Goal: Information Seeking & Learning: Learn about a topic

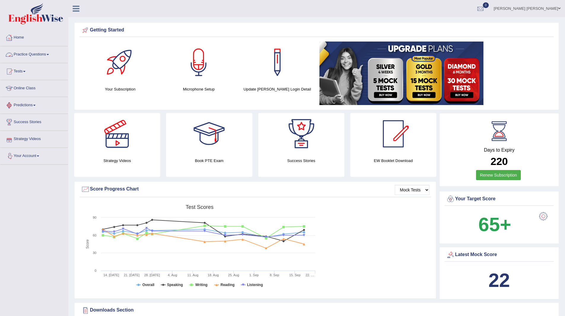
click at [32, 52] on link "Practice Questions" at bounding box center [34, 53] width 68 height 15
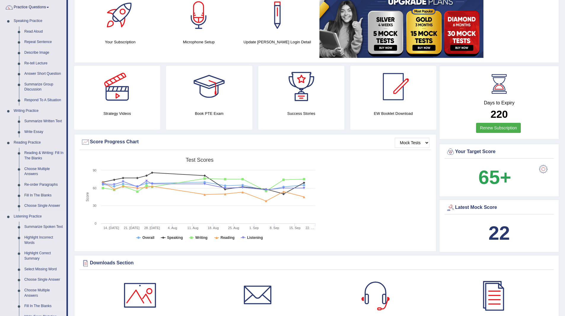
scroll to position [119, 0]
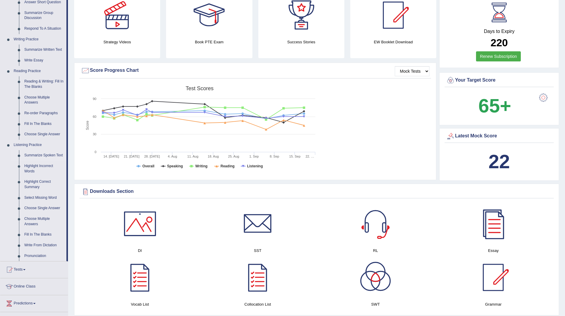
click at [42, 153] on link "Summarize Spoken Text" at bounding box center [44, 155] width 45 height 11
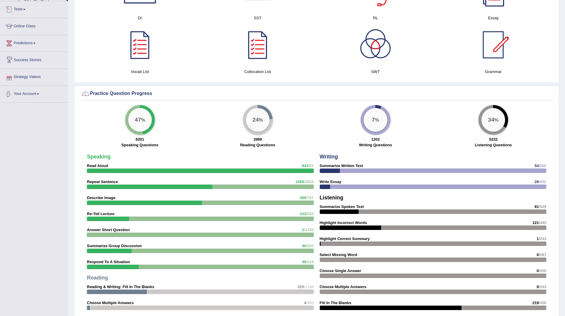
scroll to position [324, 0]
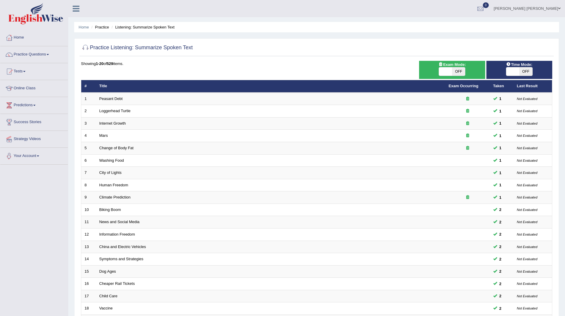
click at [525, 70] on span "OFF" at bounding box center [526, 71] width 13 height 8
checkbox input "true"
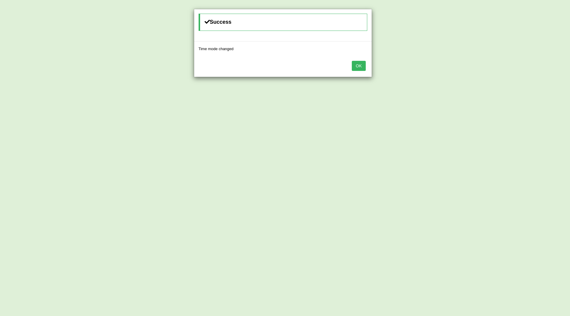
click at [362, 65] on button "OK" at bounding box center [359, 66] width 14 height 10
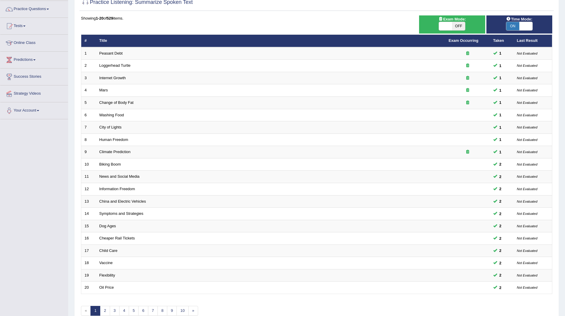
scroll to position [77, 0]
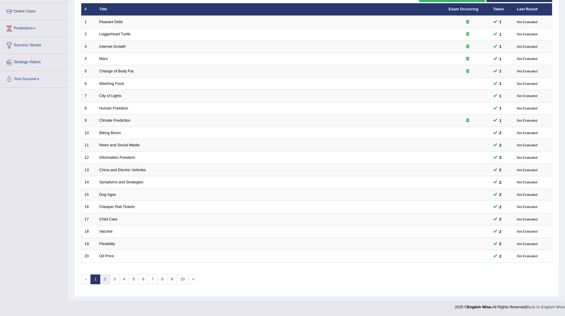
click at [107, 280] on link "2" at bounding box center [105, 279] width 10 height 10
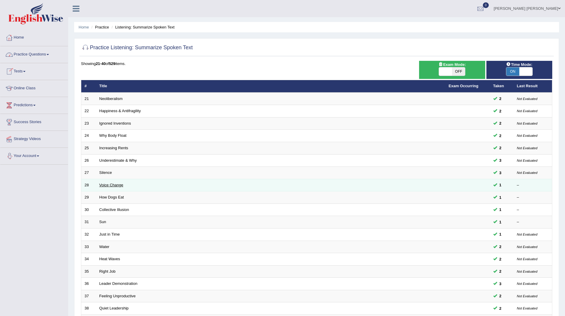
click at [110, 185] on link "Voice Change" at bounding box center [111, 185] width 24 height 4
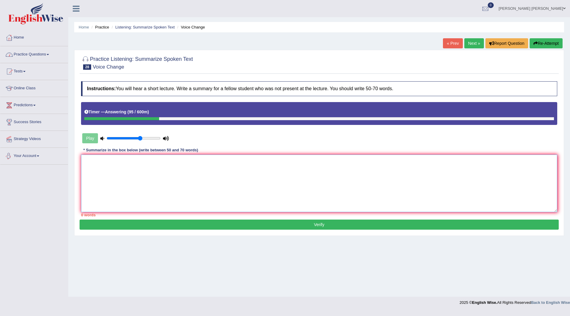
drag, startPoint x: 217, startPoint y: 164, endPoint x: 385, endPoint y: 222, distance: 176.9
click at [230, 174] on textarea at bounding box center [319, 184] width 476 height 58
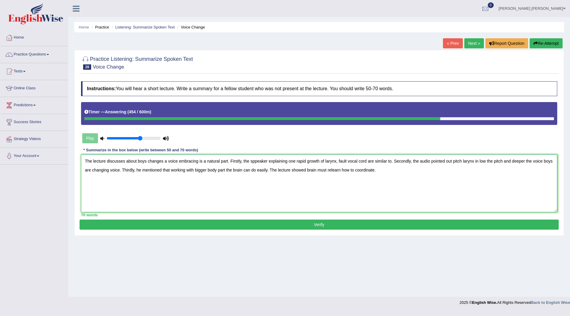
type textarea "The lecture discusses about boys changes a voice embracing is a natural part. F…"
click at [266, 227] on button "Verify" at bounding box center [319, 225] width 479 height 10
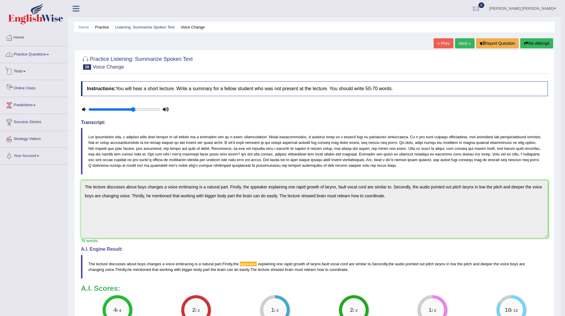
click at [29, 52] on link "Practice Questions" at bounding box center [34, 53] width 68 height 15
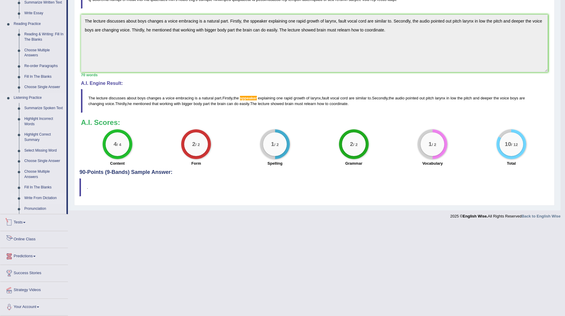
click at [39, 197] on link "Write From Dictation" at bounding box center [44, 198] width 45 height 11
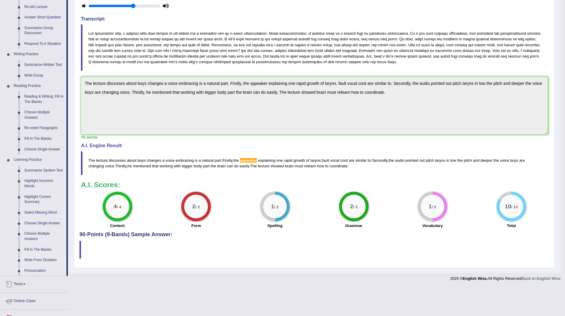
scroll to position [75, 0]
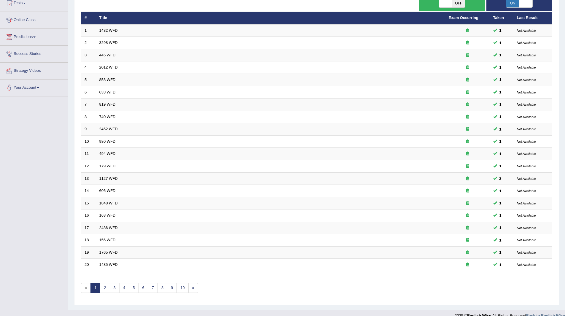
scroll to position [77, 0]
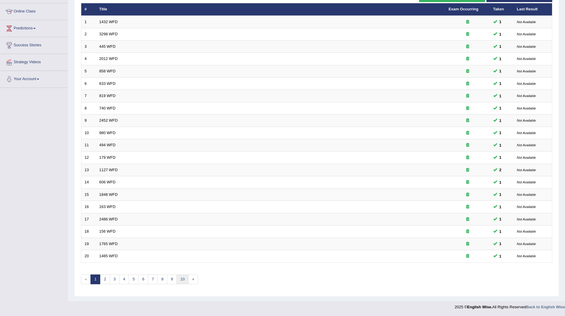
click at [185, 279] on link "10" at bounding box center [183, 279] width 12 height 10
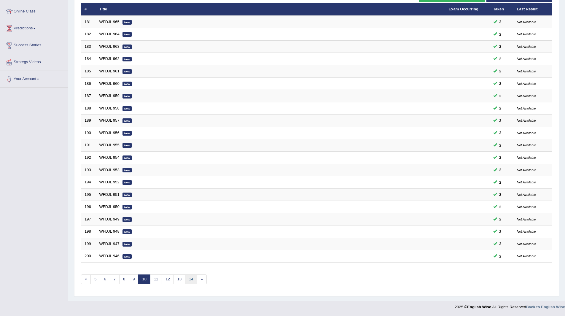
click at [191, 282] on link "14" at bounding box center [191, 279] width 12 height 10
click at [191, 282] on link "17" at bounding box center [188, 279] width 12 height 10
click at [202, 279] on link "21" at bounding box center [202, 279] width 12 height 10
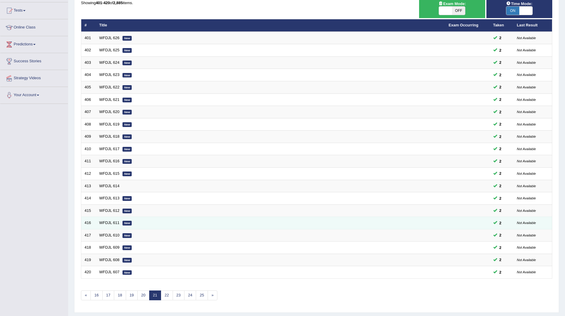
scroll to position [77, 0]
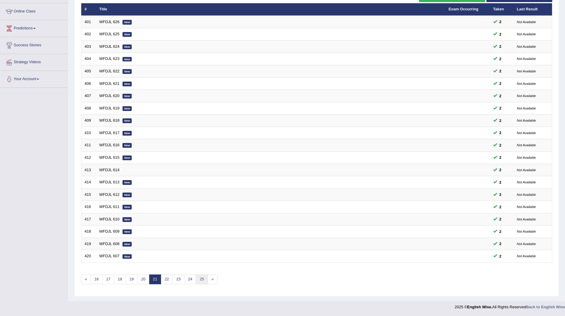
click at [204, 278] on link "25" at bounding box center [202, 279] width 12 height 10
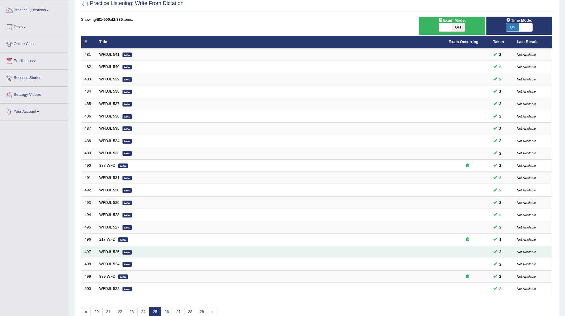
scroll to position [77, 0]
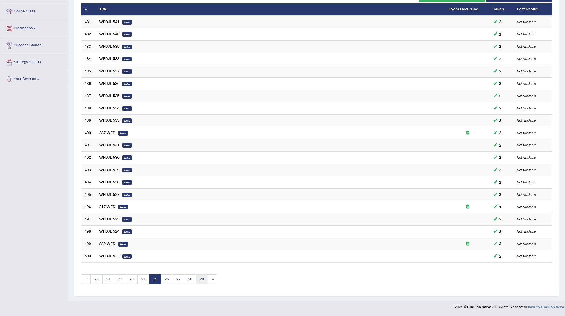
click at [201, 278] on link "29" at bounding box center [202, 279] width 12 height 10
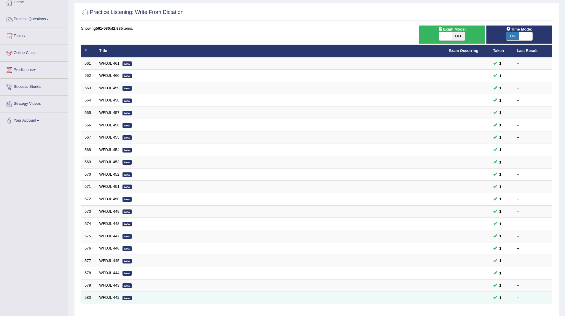
scroll to position [77, 0]
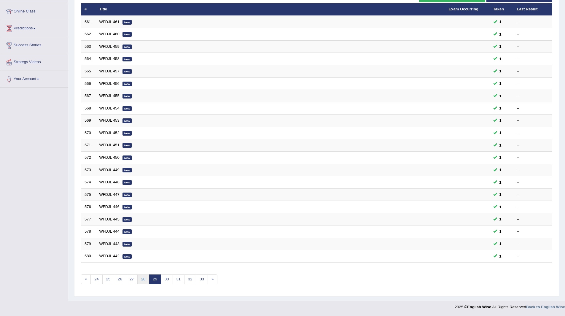
click at [142, 280] on link "28" at bounding box center [143, 279] width 12 height 10
click at [142, 280] on link "27" at bounding box center [143, 279] width 12 height 10
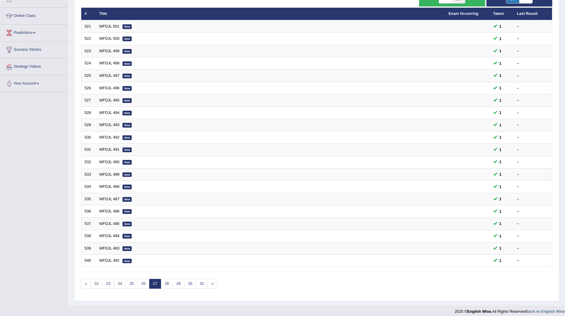
scroll to position [77, 0]
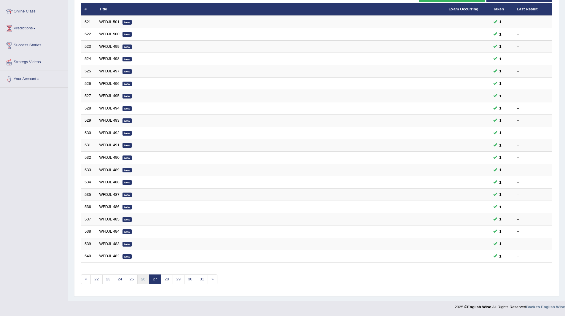
click at [142, 280] on link "26" at bounding box center [143, 279] width 12 height 10
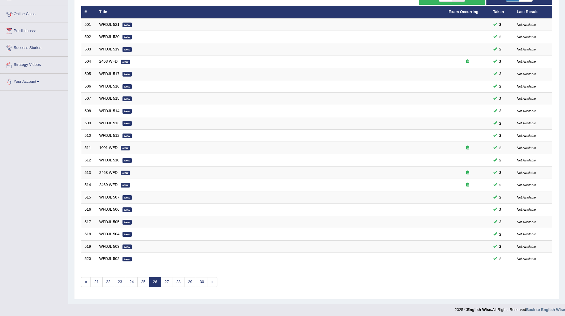
scroll to position [77, 0]
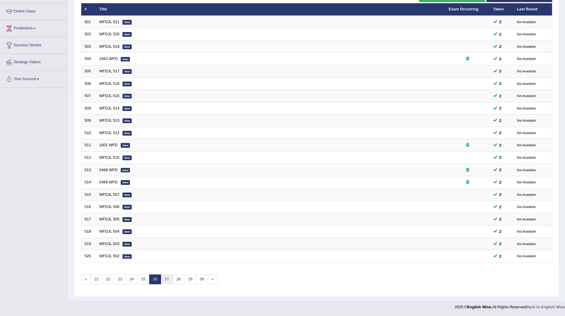
click at [169, 280] on link "27" at bounding box center [167, 279] width 12 height 10
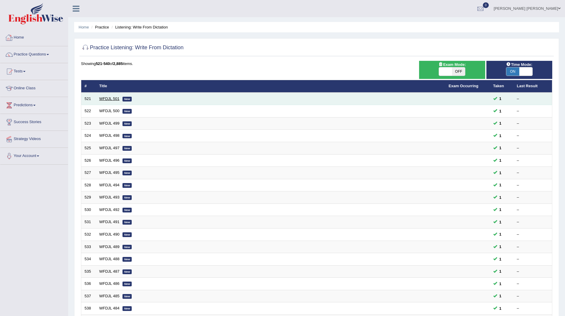
click at [106, 97] on link "WFDJL 501" at bounding box center [109, 98] width 20 height 4
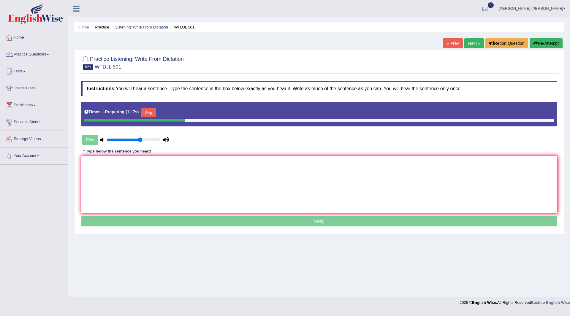
drag, startPoint x: 149, startPoint y: 110, endPoint x: 149, endPoint y: 120, distance: 9.2
click at [149, 115] on button "Skip" at bounding box center [148, 112] width 15 height 9
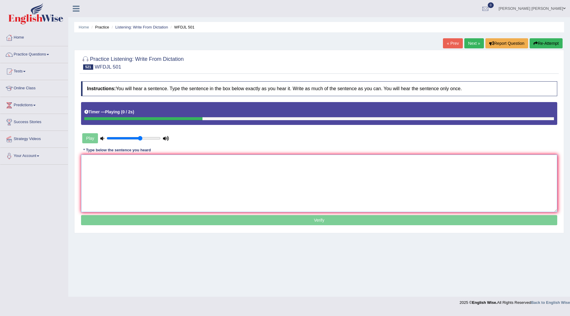
click at [174, 180] on textarea at bounding box center [319, 184] width 476 height 58
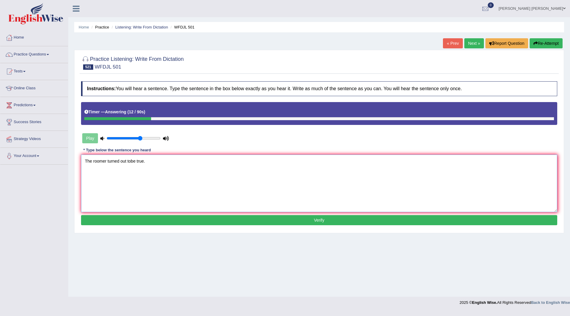
type textarea "The roomer turned out tobe true."
click at [132, 216] on button "Verify" at bounding box center [319, 220] width 476 height 10
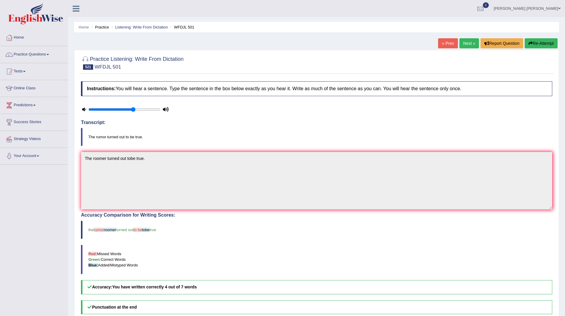
click at [467, 43] on link "Next »" at bounding box center [470, 43] width 20 height 10
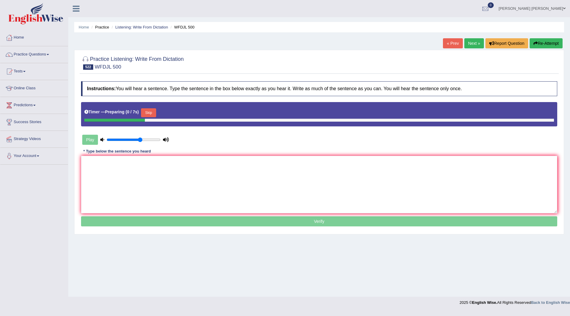
click at [153, 110] on button "Skip" at bounding box center [148, 112] width 15 height 9
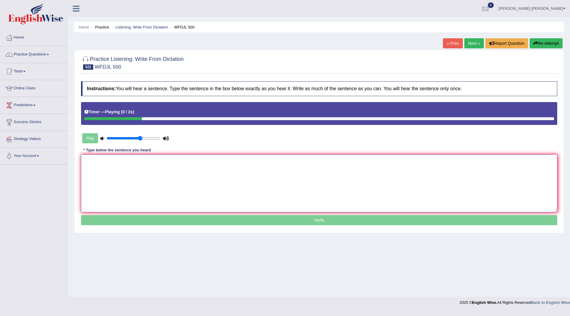
click at [130, 170] on textarea at bounding box center [319, 184] width 476 height 58
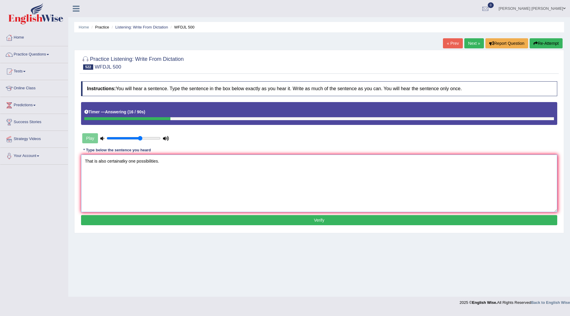
click at [93, 161] on textarea "That is also certainatky one possibilities." at bounding box center [319, 184] width 476 height 58
click at [116, 161] on textarea "That are is also certainatky one possibilities." at bounding box center [319, 184] width 476 height 58
type textarea "That are is also certainly certainatky one possibilities."
click at [196, 221] on button "Verify" at bounding box center [319, 220] width 476 height 10
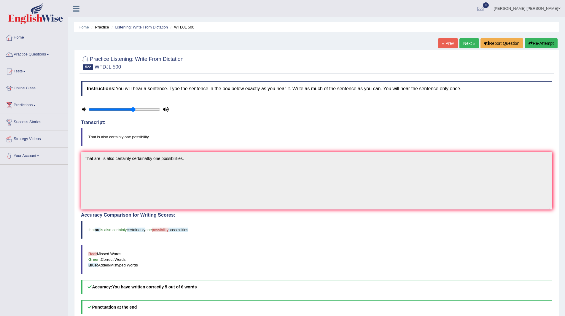
click at [464, 42] on link "Next »" at bounding box center [470, 43] width 20 height 10
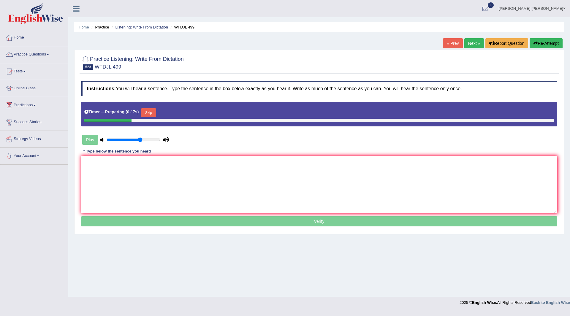
click at [152, 112] on button "Skip" at bounding box center [148, 112] width 15 height 9
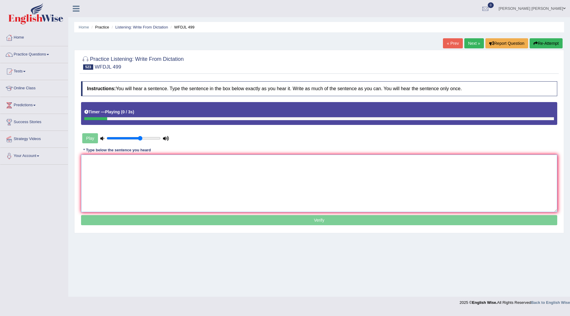
click at [104, 175] on textarea at bounding box center [319, 184] width 476 height 58
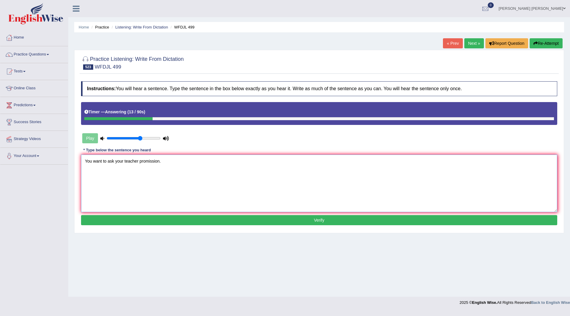
type textarea "You want to ask your teacher promission."
click at [190, 226] on div "Instructions: You will hear a sentence. Type the sentence in the box below exac…" at bounding box center [319, 153] width 479 height 151
click at [189, 221] on button "Verify" at bounding box center [319, 220] width 476 height 10
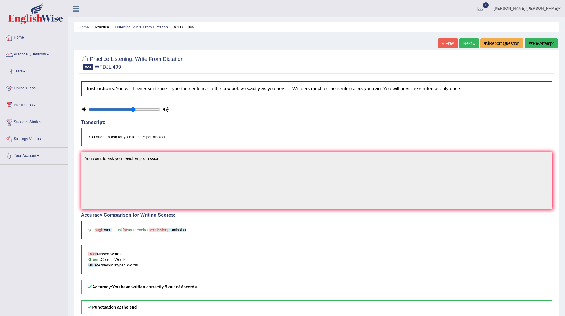
click at [469, 42] on link "Next »" at bounding box center [470, 43] width 20 height 10
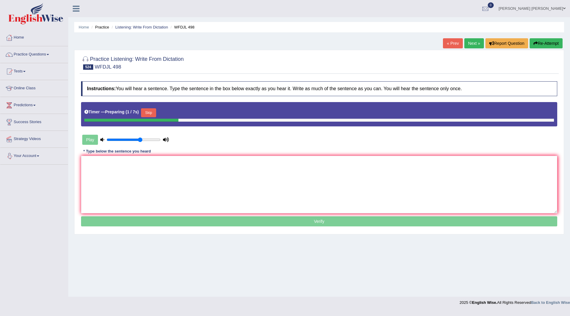
click at [153, 112] on button "Skip" at bounding box center [148, 112] width 15 height 9
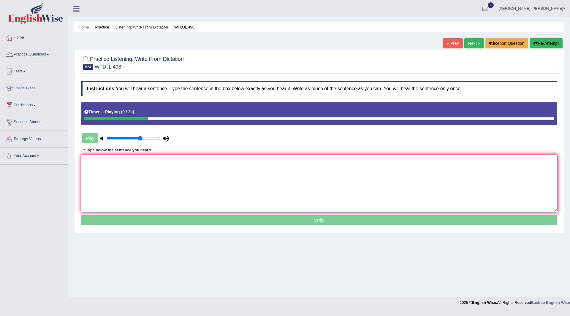
click at [124, 166] on textarea at bounding box center [319, 184] width 476 height 58
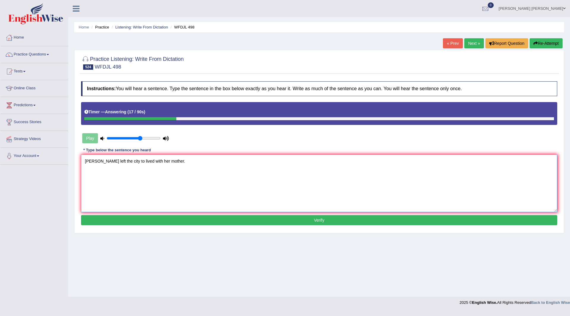
type textarea "Paula left the city to lived with her mother."
click at [148, 222] on button "Verify" at bounding box center [319, 220] width 476 height 10
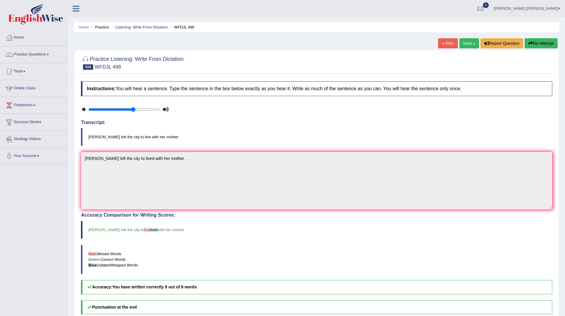
click at [462, 41] on link "Next »" at bounding box center [470, 43] width 20 height 10
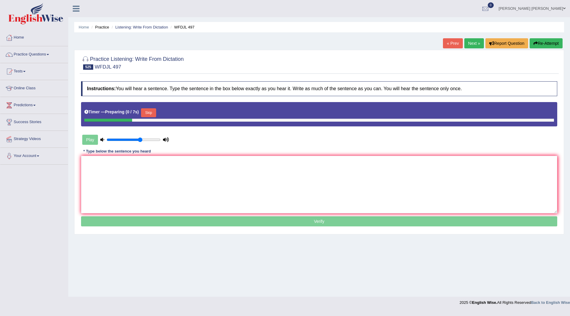
click at [151, 113] on button "Skip" at bounding box center [148, 112] width 15 height 9
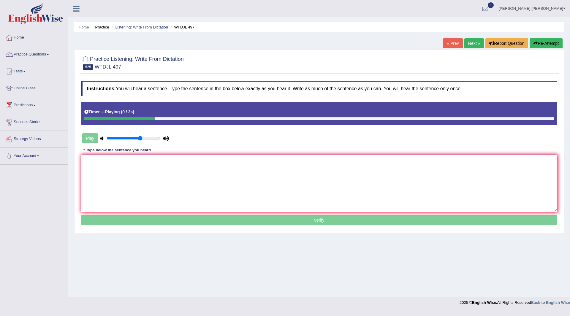
click at [112, 176] on textarea at bounding box center [319, 184] width 476 height 58
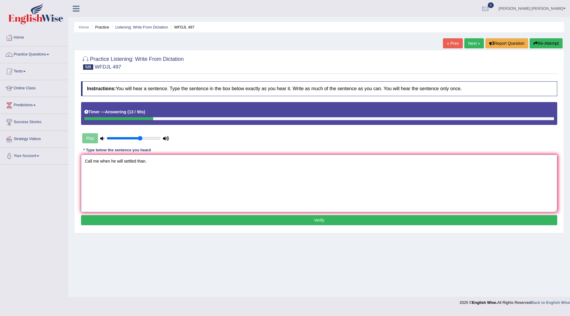
type textarea "Call me when he will settled than."
click at [250, 218] on button "Verify" at bounding box center [319, 220] width 476 height 10
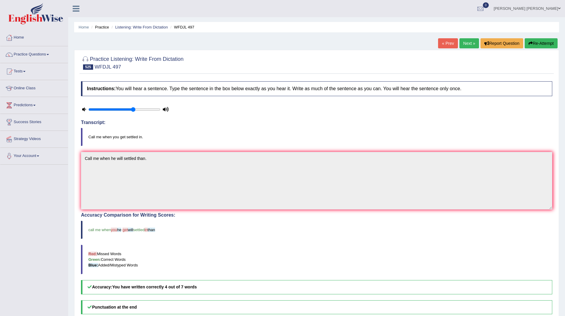
click at [463, 44] on link "Next »" at bounding box center [470, 43] width 20 height 10
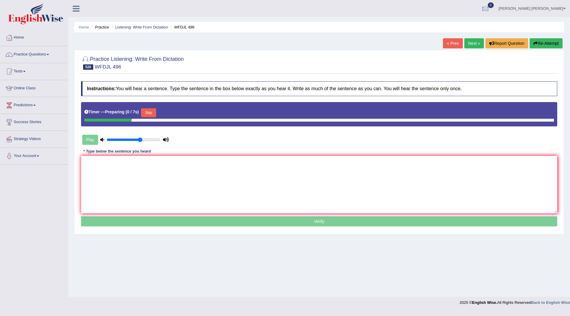
click at [152, 112] on button "Skip" at bounding box center [148, 112] width 15 height 9
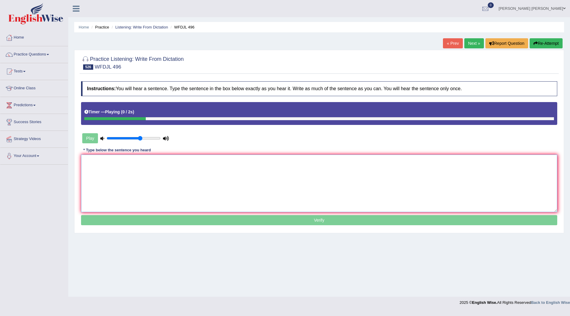
click at [126, 166] on textarea at bounding box center [319, 184] width 476 height 58
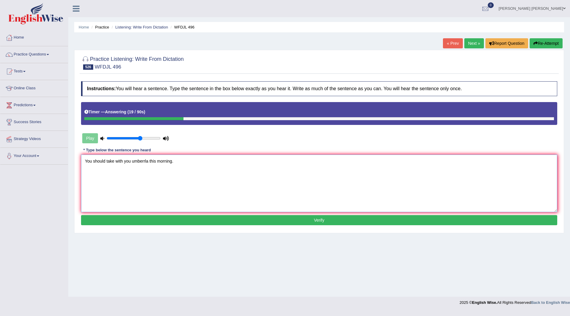
click at [132, 161] on textarea "You should take with you umberrla this morning." at bounding box center [319, 184] width 476 height 58
type textarea "You should take with you umberrla umberrla this morning."
click at [242, 223] on button "Verify" at bounding box center [319, 220] width 476 height 10
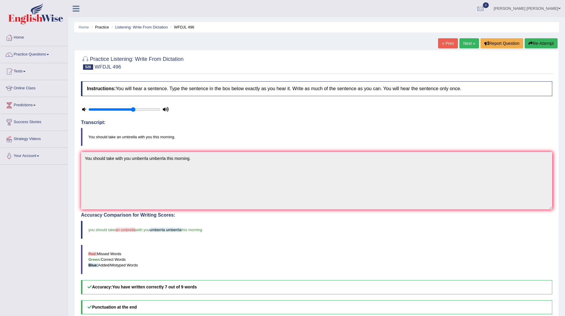
click at [470, 44] on link "Next »" at bounding box center [470, 43] width 20 height 10
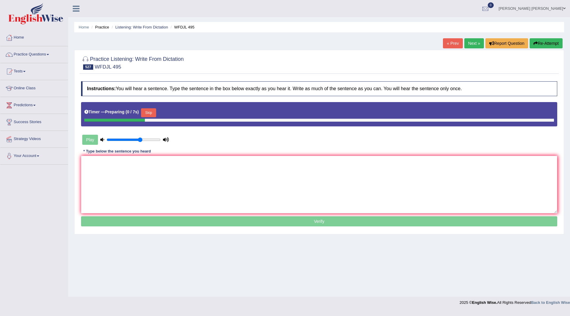
click at [148, 112] on button "Skip" at bounding box center [148, 112] width 15 height 9
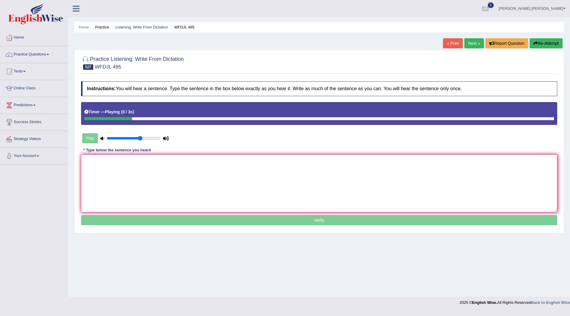
click at [121, 176] on textarea at bounding box center [319, 184] width 476 height 58
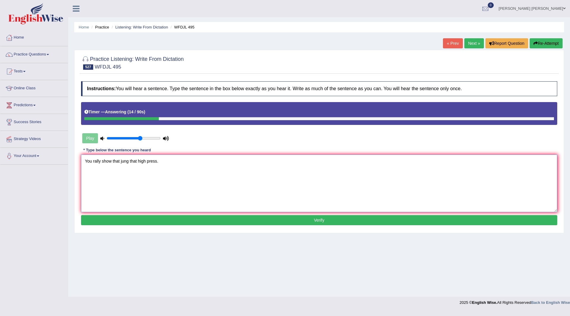
type textarea "You rally show that jung that high press."
click at [185, 221] on button "Verify" at bounding box center [319, 220] width 476 height 10
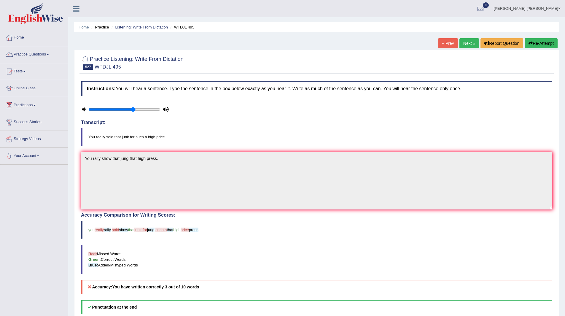
click at [550, 42] on button "Re-Attempt" at bounding box center [541, 43] width 33 height 10
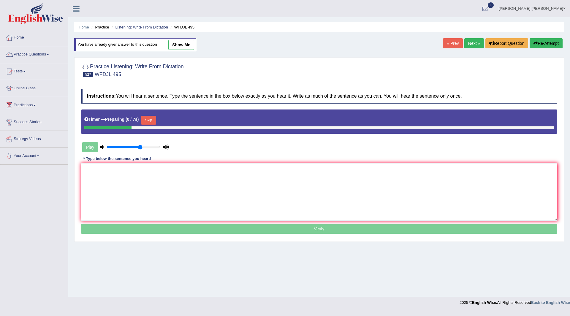
click at [152, 122] on button "Skip" at bounding box center [148, 120] width 15 height 9
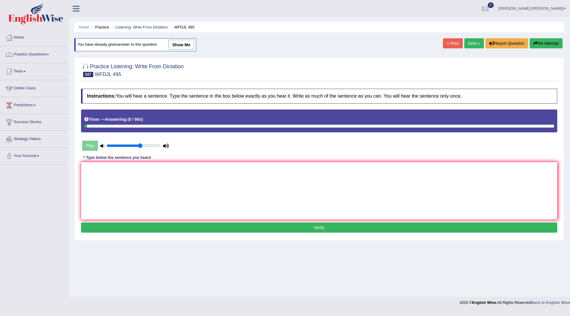
click at [471, 43] on link "Next »" at bounding box center [474, 43] width 20 height 10
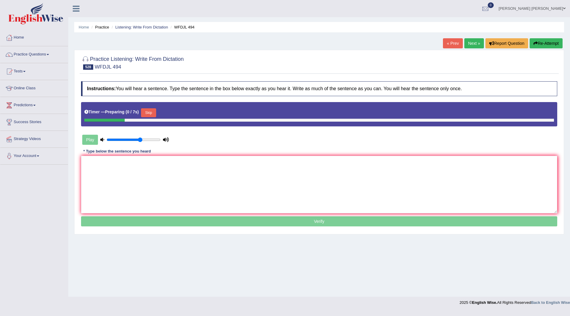
click at [151, 112] on button "Skip" at bounding box center [148, 112] width 15 height 9
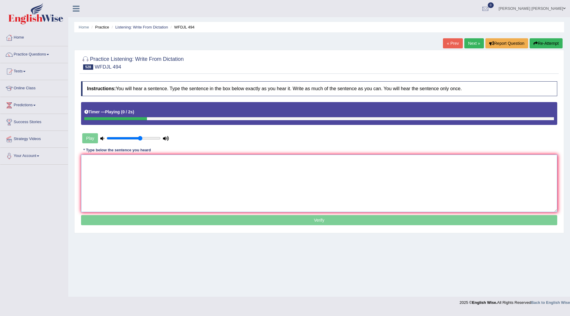
click at [130, 169] on textarea at bounding box center [319, 184] width 476 height 58
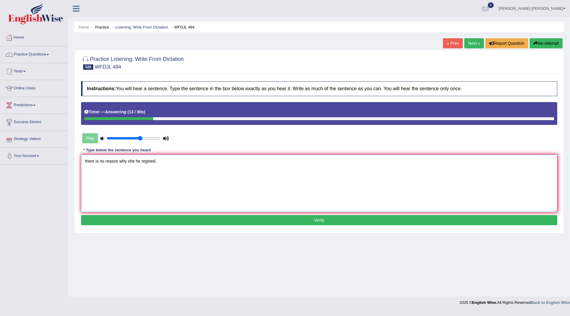
type textarea "there is no reason why she he regined."
click at [207, 219] on button "Verify" at bounding box center [319, 220] width 476 height 10
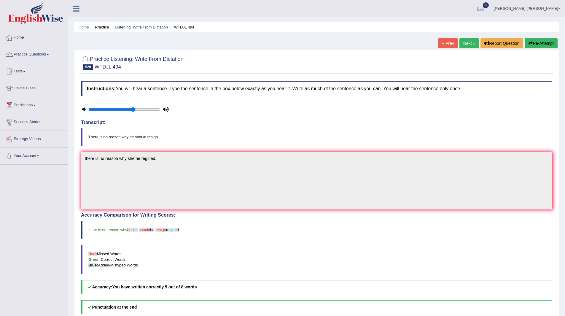
click at [464, 43] on link "Next »" at bounding box center [470, 43] width 20 height 10
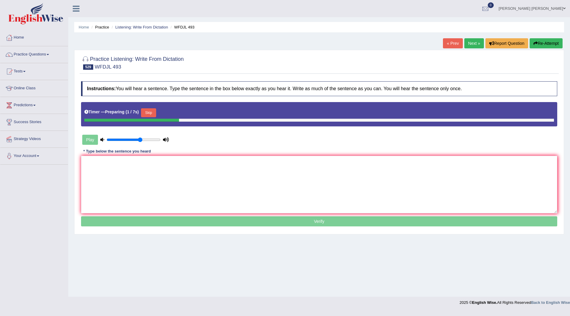
drag, startPoint x: 147, startPoint y: 111, endPoint x: 157, endPoint y: 131, distance: 22.0
click at [147, 111] on button "Skip" at bounding box center [148, 112] width 15 height 9
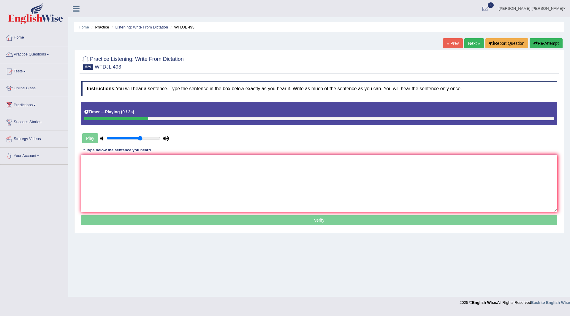
click at [161, 170] on textarea at bounding box center [319, 184] width 476 height 58
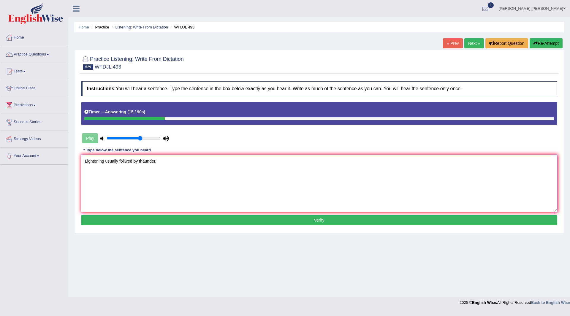
type textarea "Lightening usually follwed by thaunder."
click at [195, 222] on button "Verify" at bounding box center [319, 220] width 476 height 10
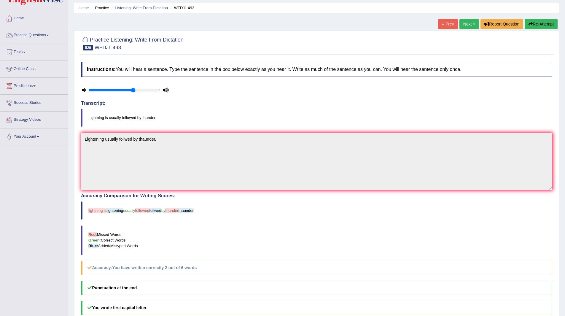
scroll to position [30, 0]
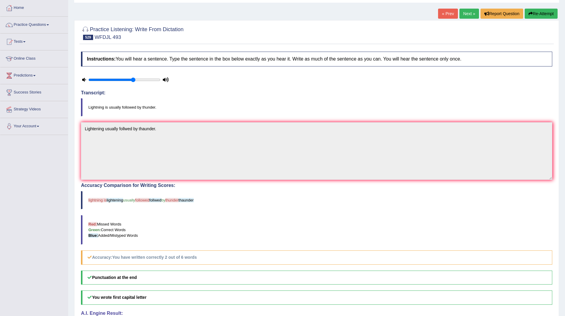
click at [465, 12] on link "Next »" at bounding box center [470, 14] width 20 height 10
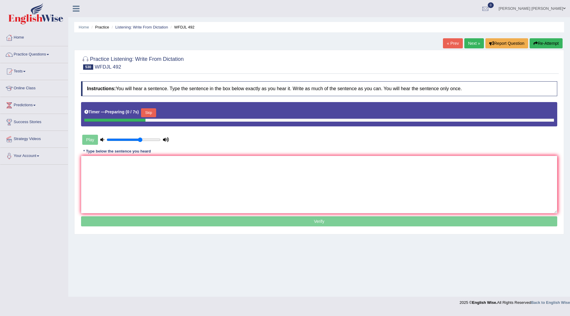
click at [152, 112] on button "Skip" at bounding box center [148, 112] width 15 height 9
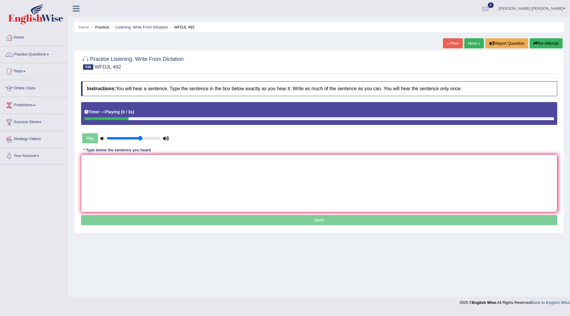
click at [121, 180] on textarea at bounding box center [319, 184] width 476 height 58
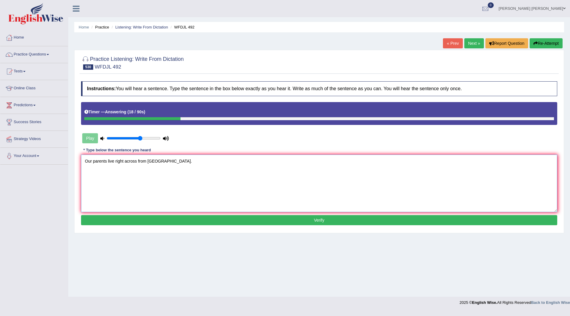
click at [115, 161] on textarea "Our parents live right across from [GEOGRAPHIC_DATA]." at bounding box center [319, 184] width 476 height 58
type textarea "Our parents live lived a right across from us."
click at [177, 219] on button "Verify" at bounding box center [319, 220] width 476 height 10
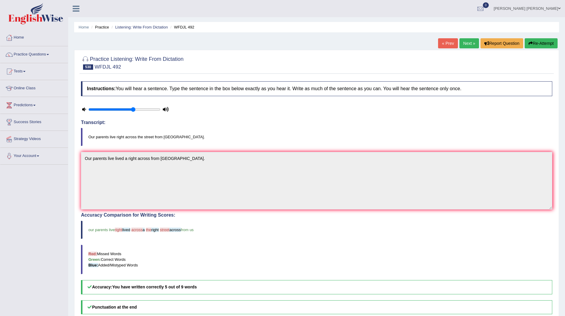
click at [468, 42] on link "Next »" at bounding box center [470, 43] width 20 height 10
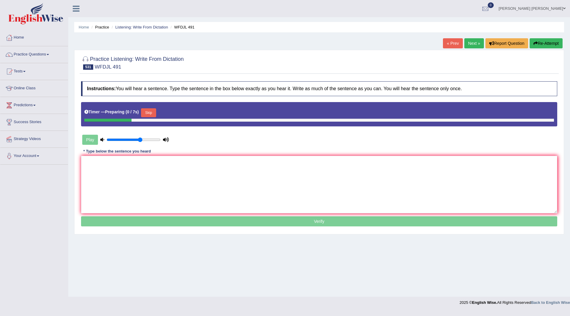
click at [150, 110] on button "Skip" at bounding box center [148, 112] width 15 height 9
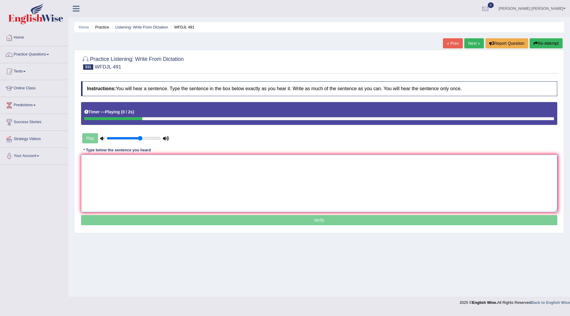
click at [116, 177] on textarea at bounding box center [319, 184] width 476 height 58
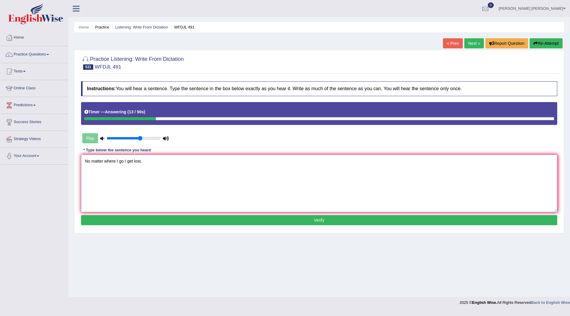
type textarea "No matter where I go I get lost."
click at [179, 221] on button "Verify" at bounding box center [319, 220] width 476 height 10
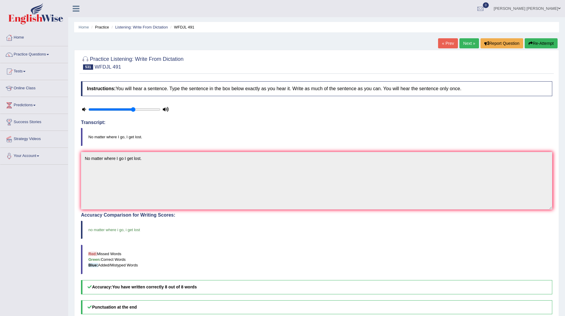
click at [467, 44] on link "Next »" at bounding box center [470, 43] width 20 height 10
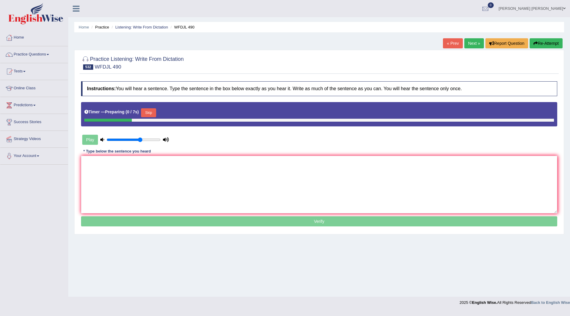
click at [151, 113] on button "Skip" at bounding box center [148, 112] width 15 height 9
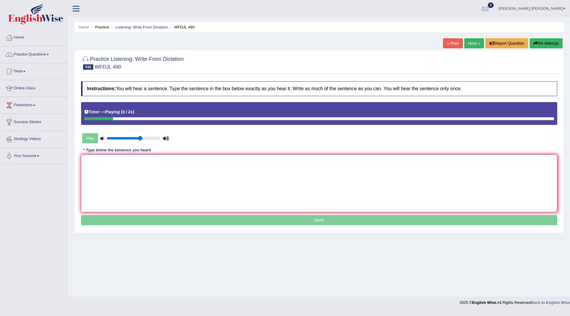
click at [114, 185] on textarea at bounding box center [319, 184] width 476 height 58
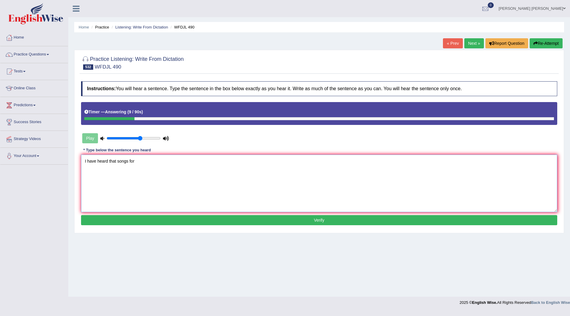
type textarea "I have heard that songs for"
click at [217, 221] on button "Verify" at bounding box center [319, 220] width 476 height 10
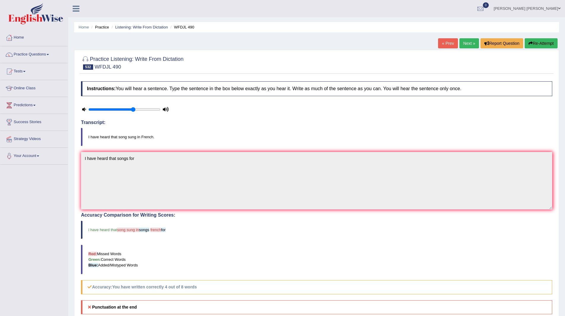
click at [467, 42] on link "Next »" at bounding box center [470, 43] width 20 height 10
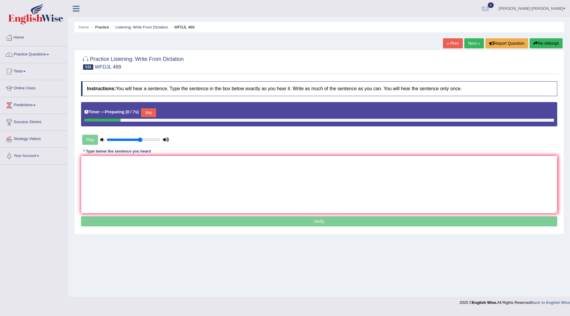
click at [151, 112] on button "Skip" at bounding box center [148, 112] width 15 height 9
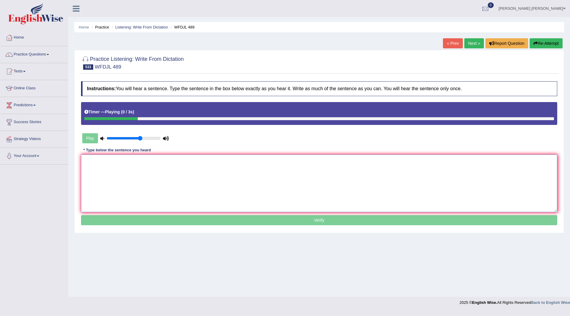
click at [111, 187] on textarea at bounding box center [319, 184] width 476 height 58
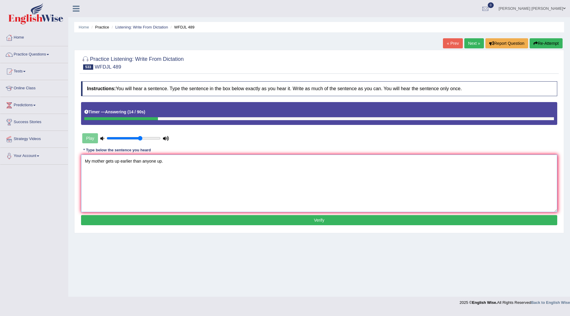
type textarea "My mother gets up earlier than anyone up."
click at [155, 219] on button "Verify" at bounding box center [319, 220] width 476 height 10
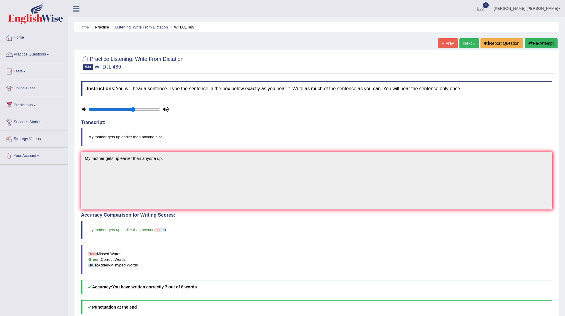
click at [465, 45] on link "Next »" at bounding box center [470, 43] width 20 height 10
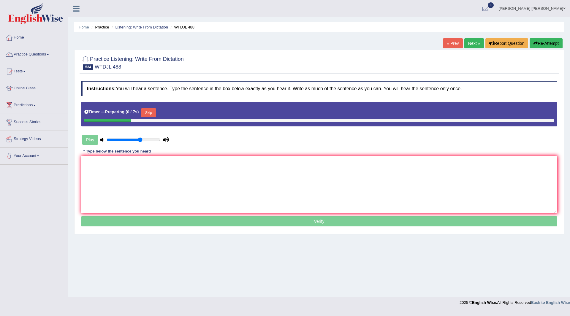
drag, startPoint x: 150, startPoint y: 112, endPoint x: 144, endPoint y: 133, distance: 22.3
click at [150, 112] on button "Skip" at bounding box center [148, 112] width 15 height 9
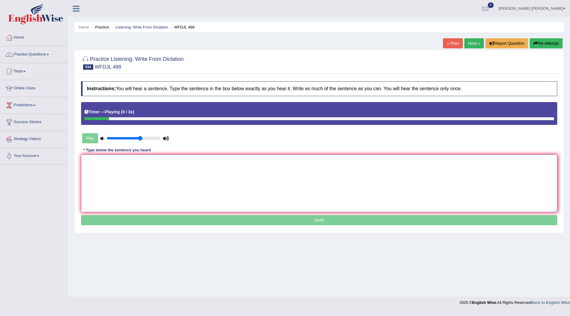
click at [132, 162] on textarea at bounding box center [319, 184] width 476 height 58
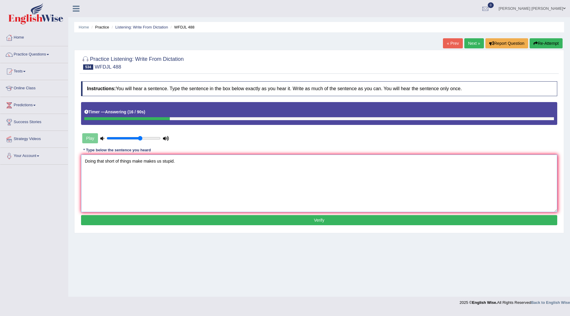
type textarea "Doing that short of things make makes us stupid."
click at [182, 218] on button "Verify" at bounding box center [319, 220] width 476 height 10
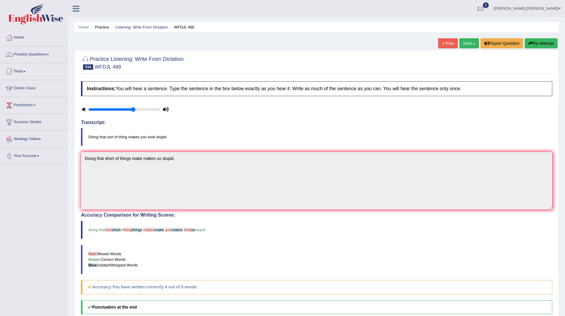
click at [464, 41] on link "Next »" at bounding box center [470, 43] width 20 height 10
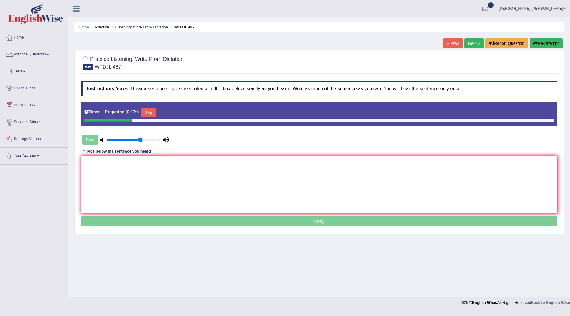
click at [149, 113] on button "Skip" at bounding box center [148, 112] width 15 height 9
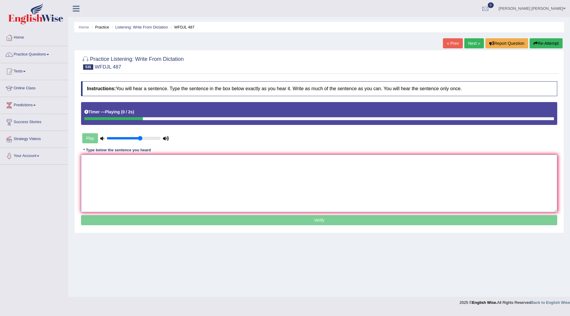
drag, startPoint x: 134, startPoint y: 175, endPoint x: 140, endPoint y: 174, distance: 6.9
click at [138, 175] on textarea at bounding box center [319, 184] width 476 height 58
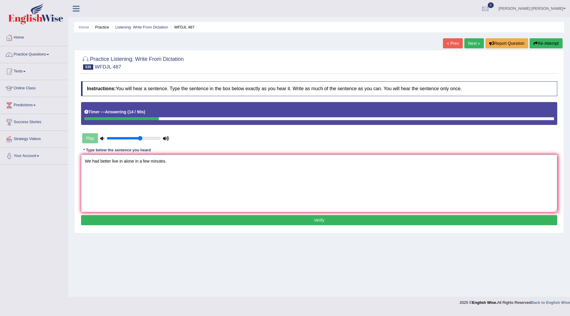
type textarea "We had better live in alone in a few minutes."
click at [185, 220] on button "Verify" at bounding box center [319, 220] width 476 height 10
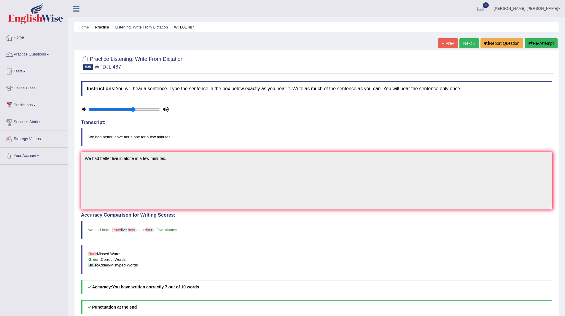
drag, startPoint x: 468, startPoint y: 42, endPoint x: 428, endPoint y: 42, distance: 40.4
click at [468, 42] on link "Next »" at bounding box center [470, 43] width 20 height 10
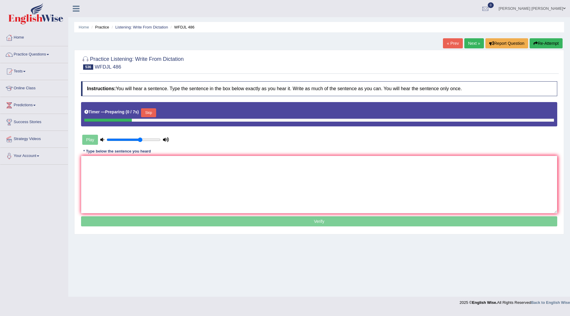
click at [152, 110] on button "Skip" at bounding box center [148, 112] width 15 height 9
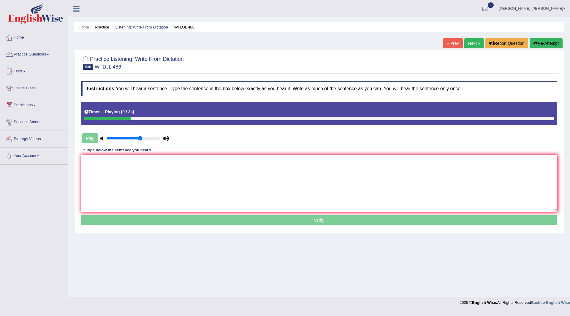
click at [123, 183] on textarea at bounding box center [319, 184] width 476 height 58
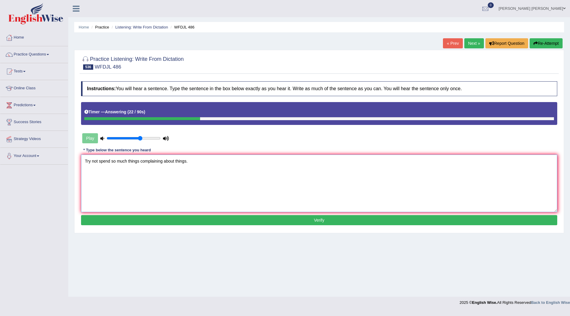
type textarea "Try not spend so much things complaining about things."
click at [159, 219] on button "Verify" at bounding box center [319, 220] width 476 height 10
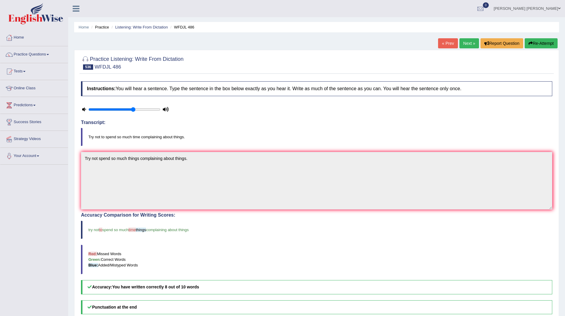
click at [469, 45] on link "Next »" at bounding box center [470, 43] width 20 height 10
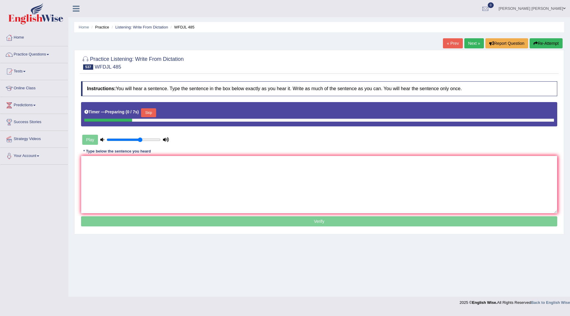
click at [150, 113] on button "Skip" at bounding box center [148, 112] width 15 height 9
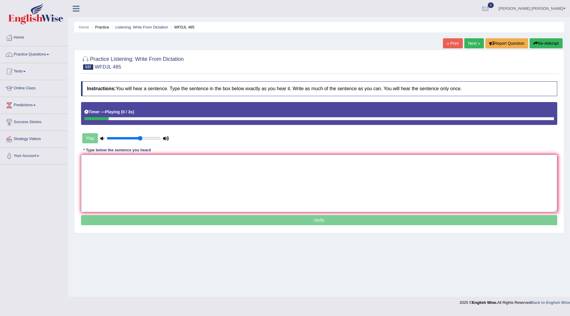
click at [111, 177] on textarea at bounding box center [319, 184] width 476 height 58
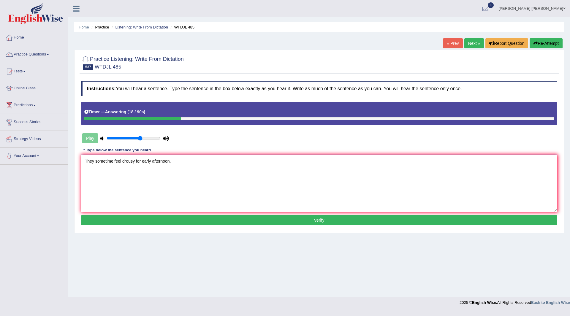
click at [136, 160] on textarea "They sometime feel drousy for early afternoon." at bounding box center [319, 184] width 476 height 58
type textarea "They sometime feel drousy drousy for early afternoon."
click at [174, 224] on button "Verify" at bounding box center [319, 220] width 476 height 10
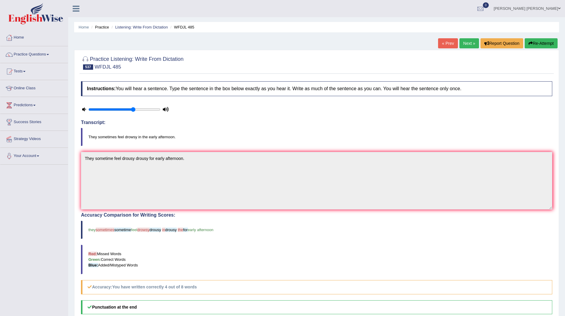
drag, startPoint x: 463, startPoint y: 42, endPoint x: 451, endPoint y: 31, distance: 16.4
click at [463, 42] on link "Next »" at bounding box center [470, 43] width 20 height 10
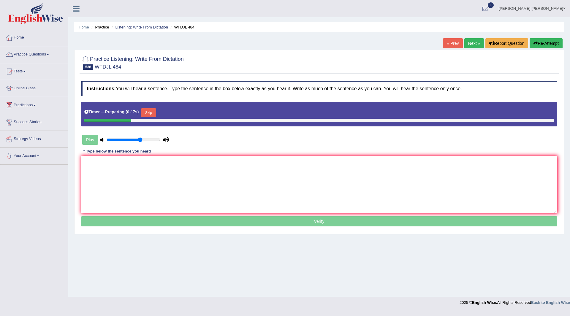
click at [150, 111] on button "Skip" at bounding box center [148, 112] width 15 height 9
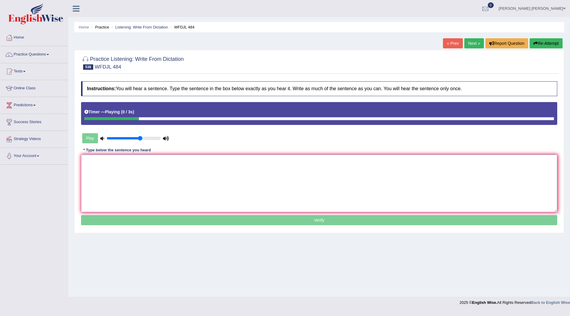
click at [150, 160] on textarea at bounding box center [319, 184] width 476 height 58
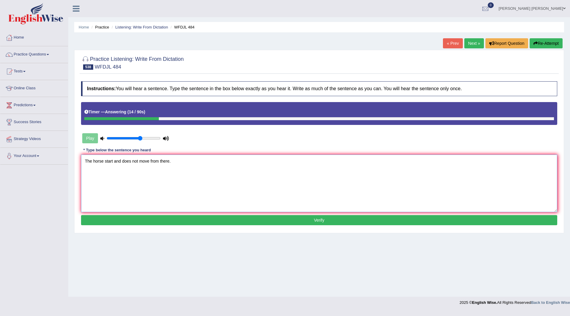
type textarea "The horse start and does not move from there."
click at [223, 217] on button "Verify" at bounding box center [319, 220] width 476 height 10
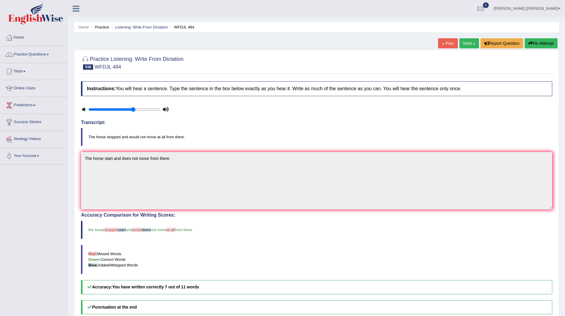
click at [463, 44] on link "Next »" at bounding box center [470, 43] width 20 height 10
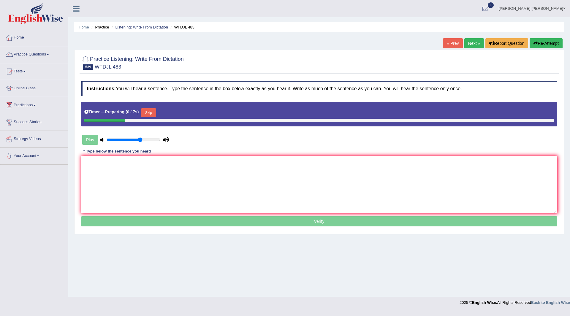
click at [151, 112] on button "Skip" at bounding box center [148, 112] width 15 height 9
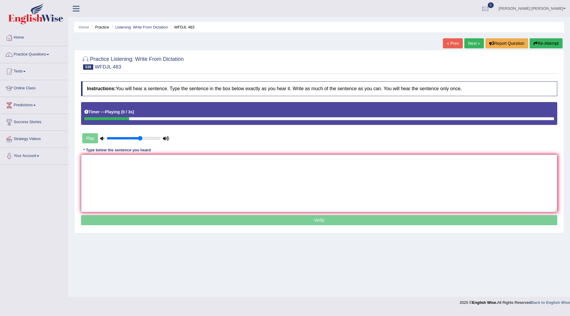
click at [136, 176] on textarea at bounding box center [319, 184] width 476 height 58
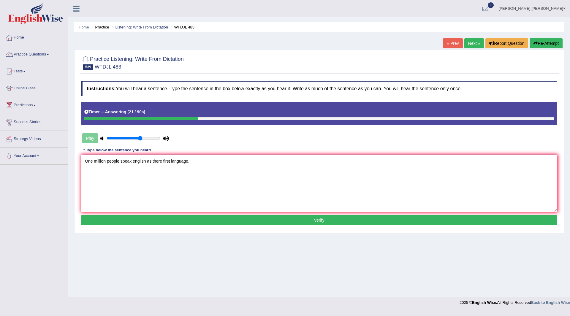
type textarea "One million people speak english as there first language."
click at [162, 220] on button "Verify" at bounding box center [319, 220] width 476 height 10
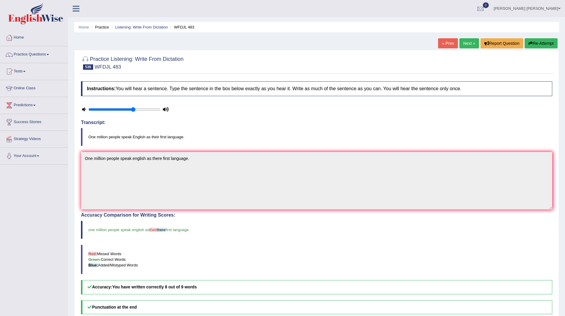
click at [461, 42] on link "Next »" at bounding box center [470, 43] width 20 height 10
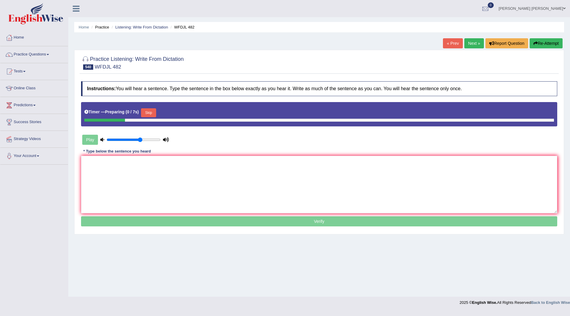
drag, startPoint x: 154, startPoint y: 114, endPoint x: 151, endPoint y: 114, distance: 3.0
click at [154, 114] on button "Skip" at bounding box center [148, 112] width 15 height 9
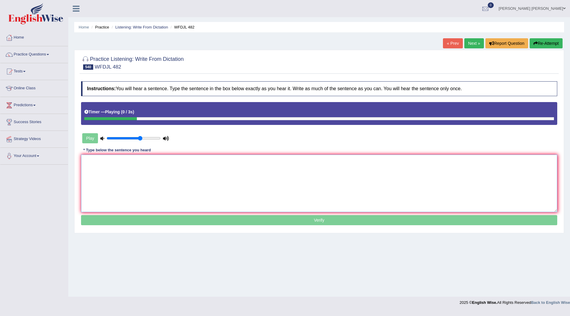
click at [144, 170] on textarea at bounding box center [319, 184] width 476 height 58
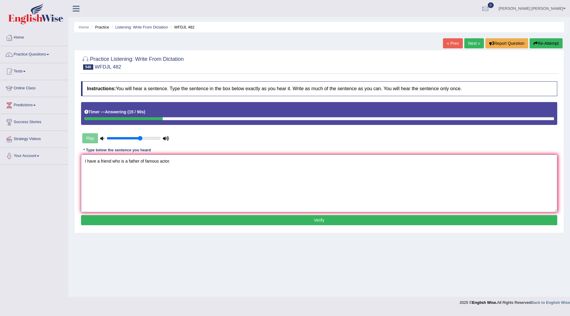
type textarea "I have a friend who is a father of famous actor."
click at [163, 217] on button "Verify" at bounding box center [319, 220] width 476 height 10
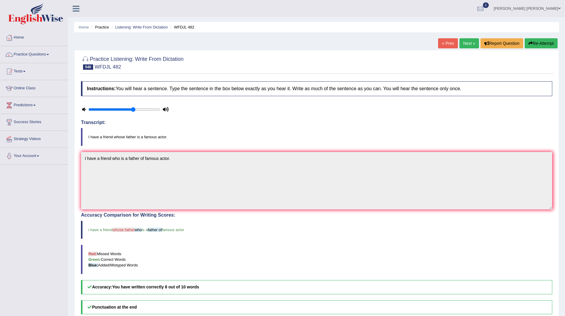
click at [28, 53] on link "Practice Questions" at bounding box center [34, 53] width 68 height 15
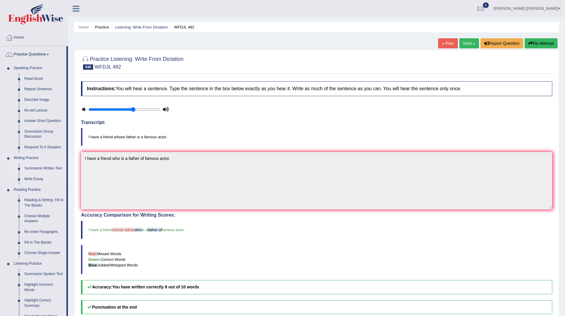
click at [39, 165] on link "Summarize Written Text" at bounding box center [44, 168] width 45 height 11
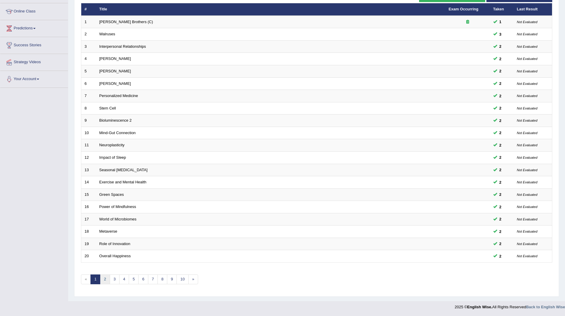
click at [106, 278] on link "2" at bounding box center [105, 279] width 10 height 10
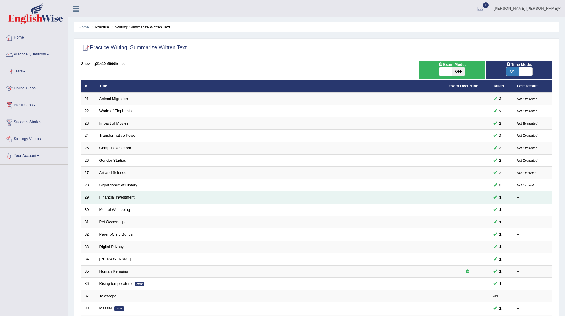
click at [112, 196] on link "Financial Investment" at bounding box center [116, 197] width 35 height 4
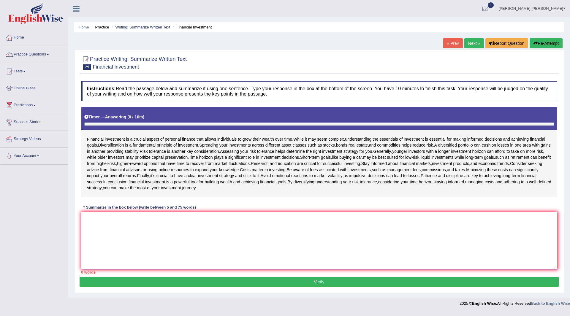
click at [271, 234] on textarea at bounding box center [319, 241] width 476 height 58
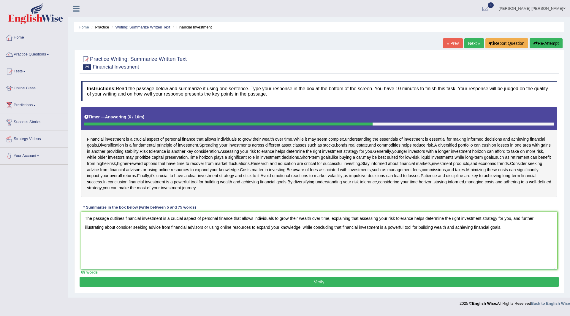
type textarea "The passage outlines financial investment is a crucial aspect of personal finan…"
click at [308, 283] on button "Verify" at bounding box center [319, 282] width 479 height 10
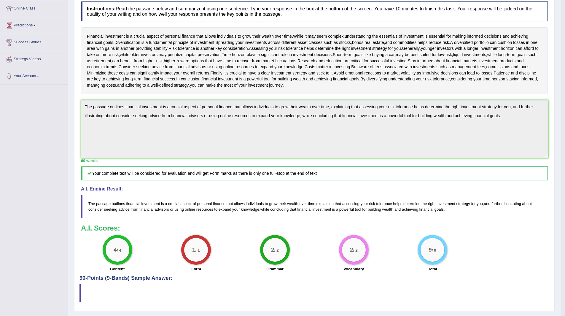
scroll to position [95, 0]
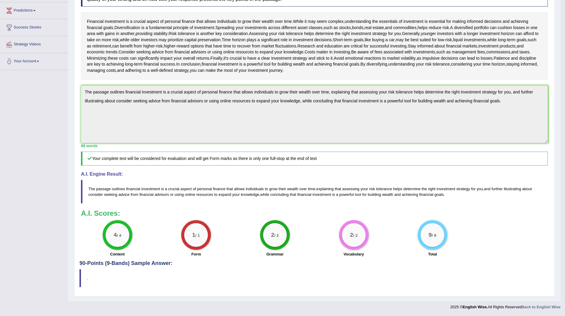
click at [505, 216] on h3 "A.I. Scores:" at bounding box center [314, 213] width 467 height 8
drag, startPoint x: 311, startPoint y: 200, endPoint x: 196, endPoint y: 140, distance: 129.3
click at [304, 193] on blockquote "The passage outlines financial investment is a crucial aspect of personal finan…" at bounding box center [314, 192] width 467 height 24
click at [10, 213] on div "Toggle navigation Home Practice Questions Speaking Practice Read Aloud Repeat S…" at bounding box center [280, 109] width 561 height 408
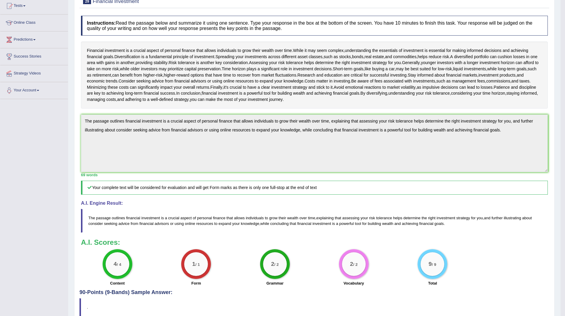
scroll to position [0, 0]
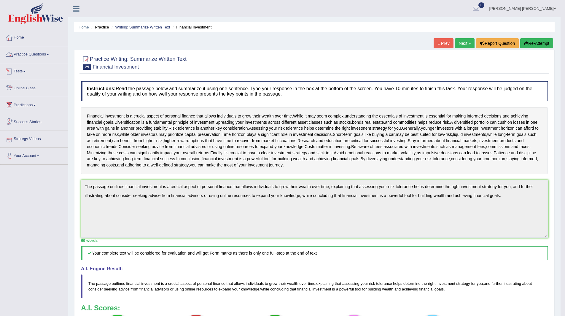
click at [24, 52] on link "Practice Questions" at bounding box center [34, 53] width 68 height 15
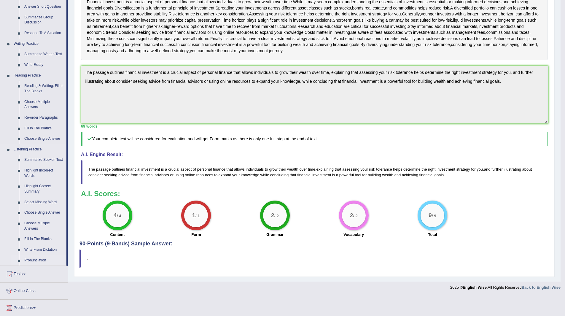
scroll to position [119, 0]
